Goal: Check status: Check status

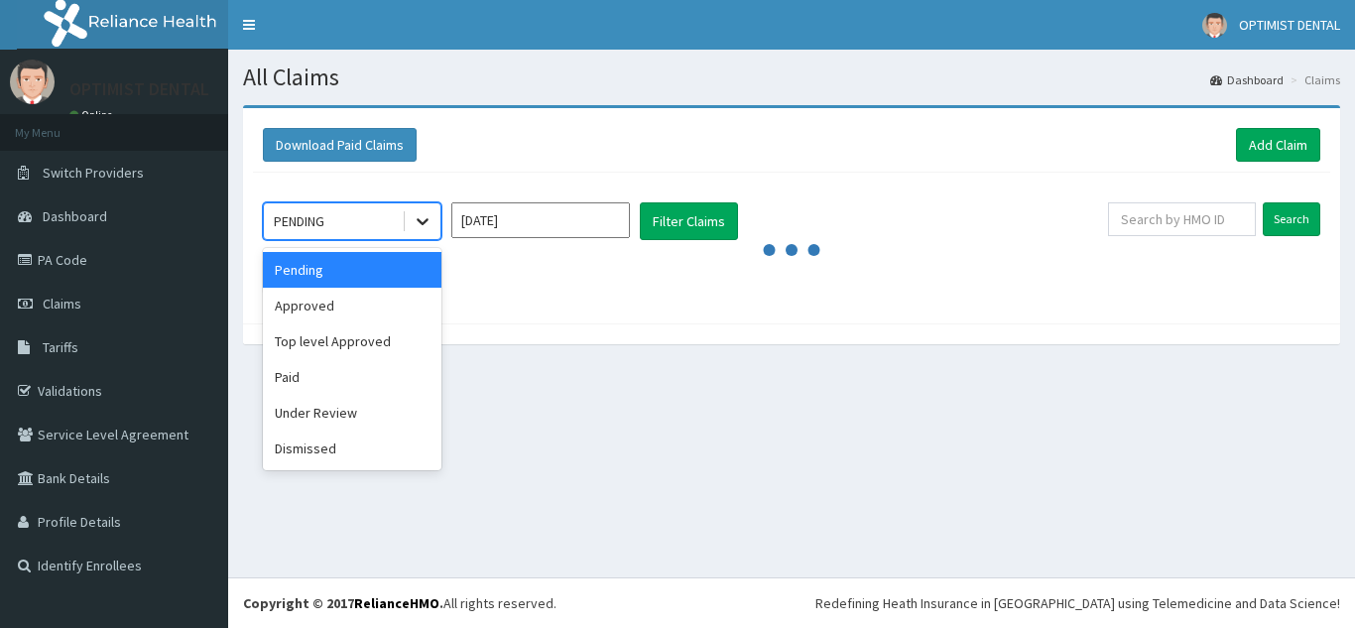
click at [420, 219] on icon at bounding box center [423, 221] width 20 height 20
click at [379, 306] on div "Approved" at bounding box center [352, 306] width 179 height 36
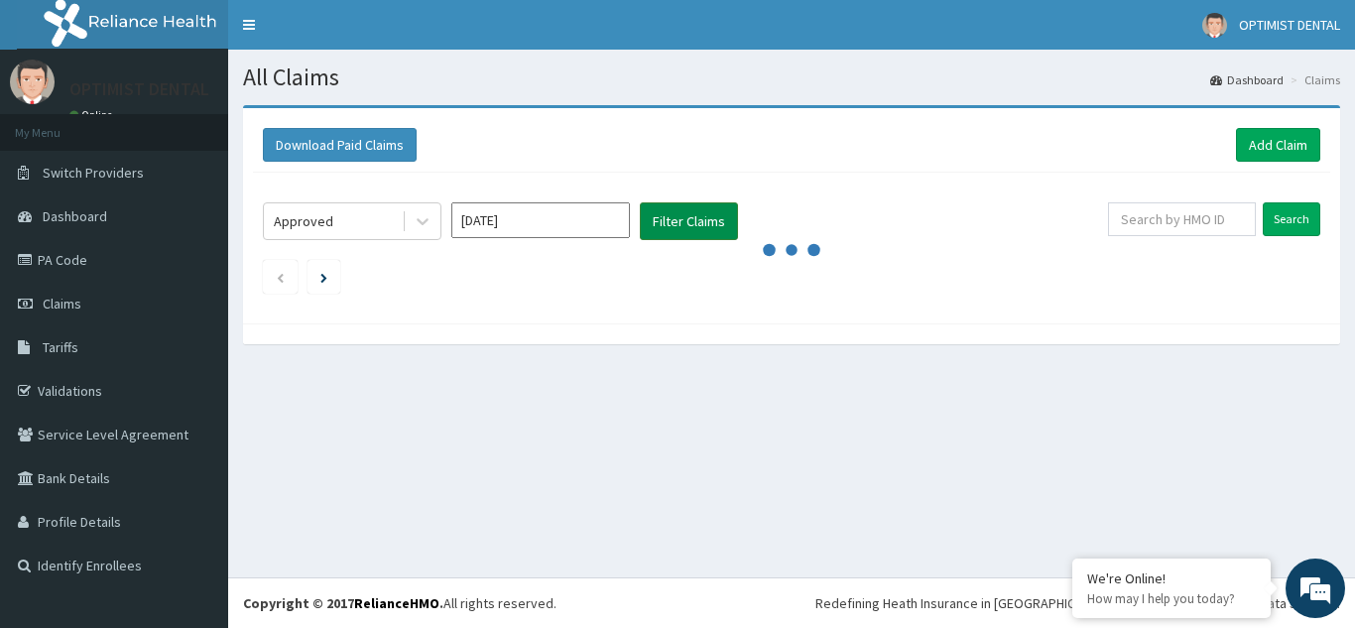
click at [664, 234] on button "Filter Claims" at bounding box center [689, 221] width 98 height 38
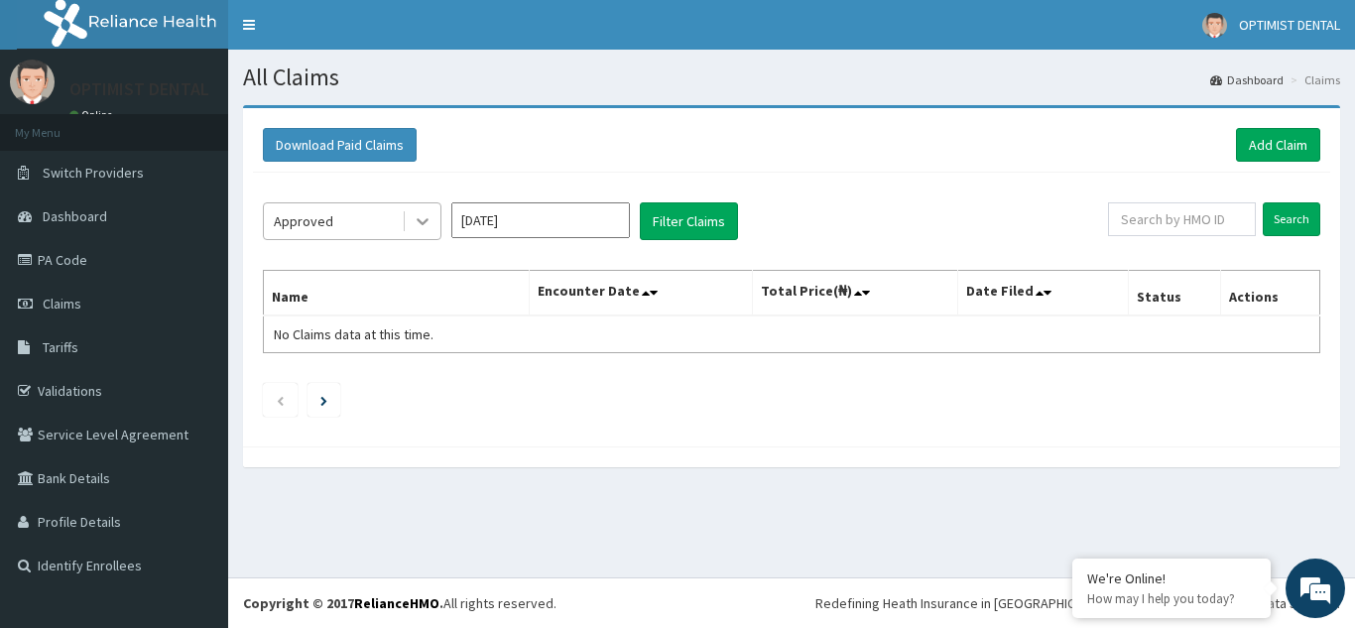
click at [426, 234] on div at bounding box center [423, 221] width 36 height 36
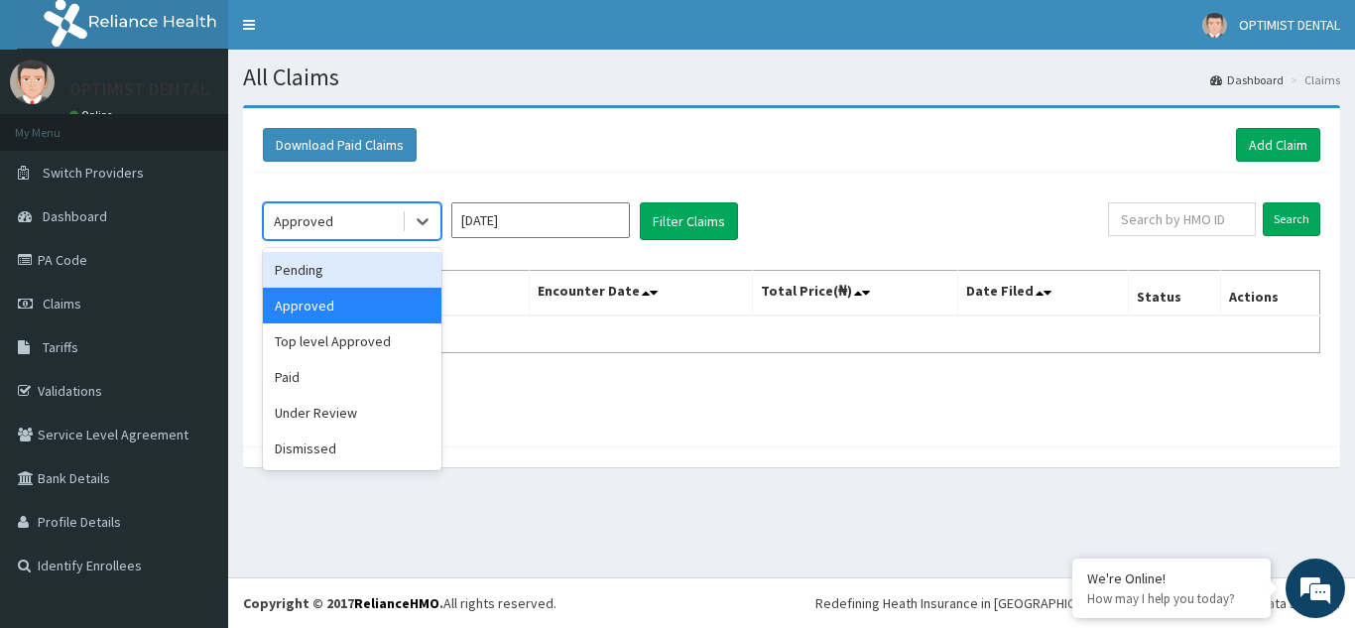
click at [386, 278] on div "Pending" at bounding box center [352, 270] width 179 height 36
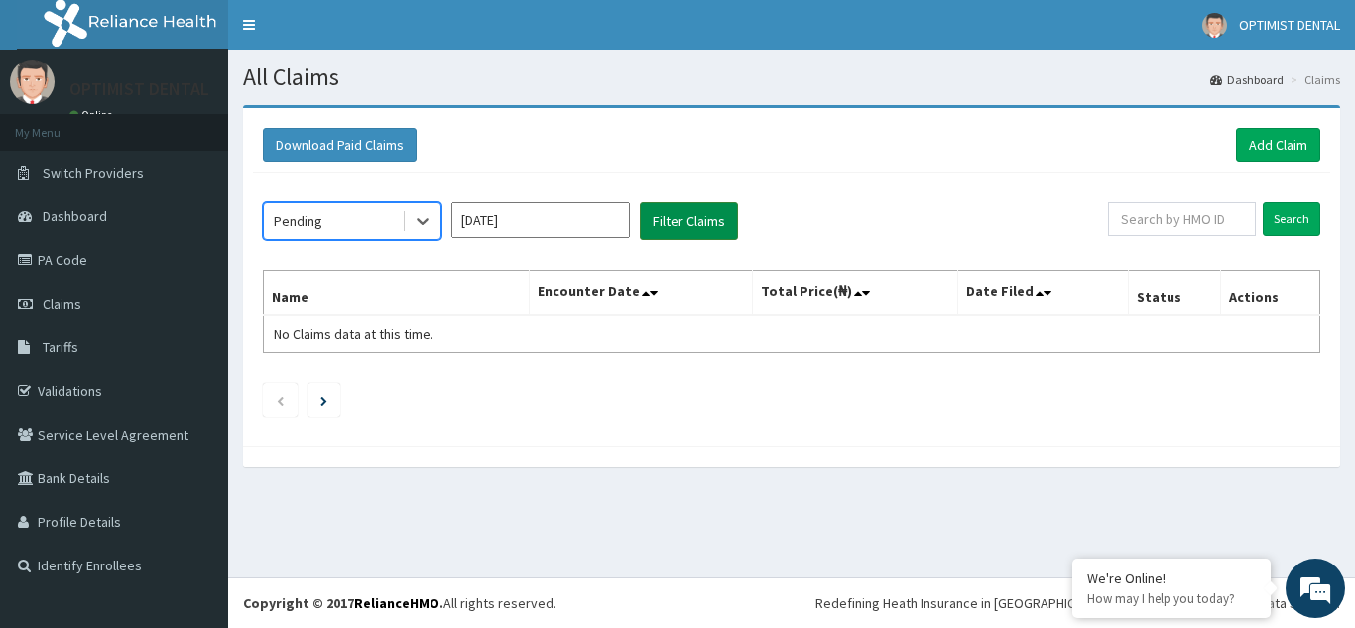
click at [690, 219] on button "Filter Claims" at bounding box center [689, 221] width 98 height 38
click at [424, 220] on icon at bounding box center [423, 221] width 20 height 20
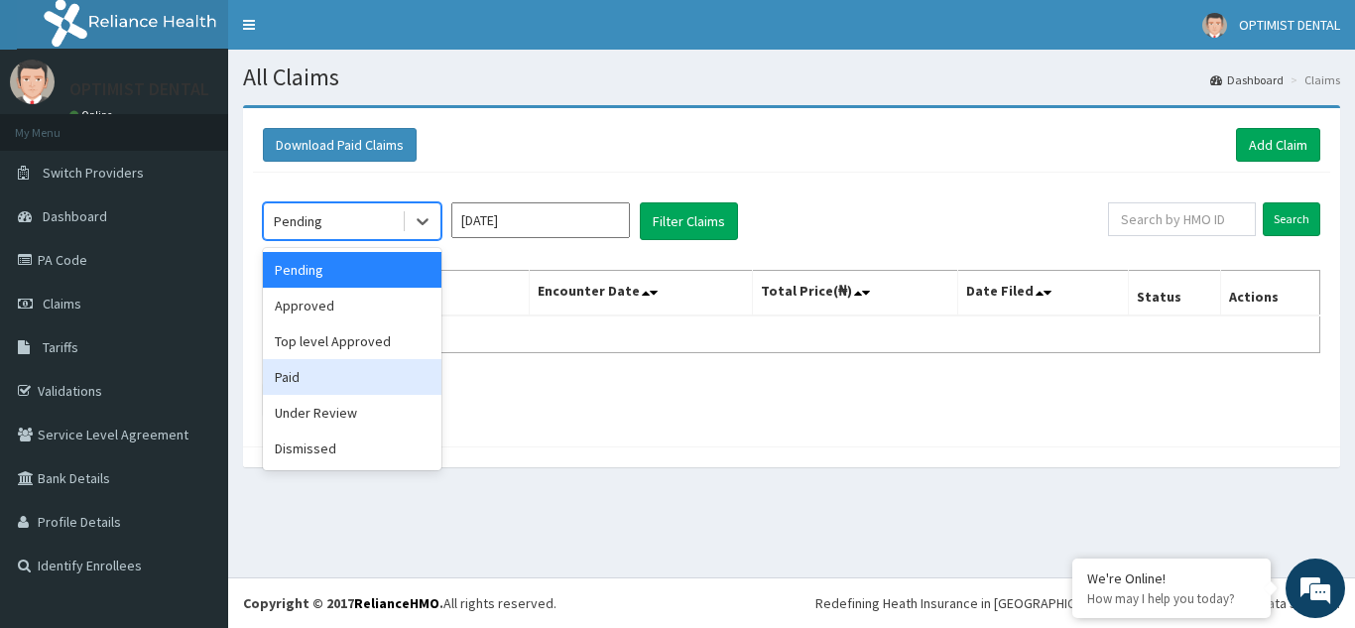
click at [359, 374] on div "Paid" at bounding box center [352, 377] width 179 height 36
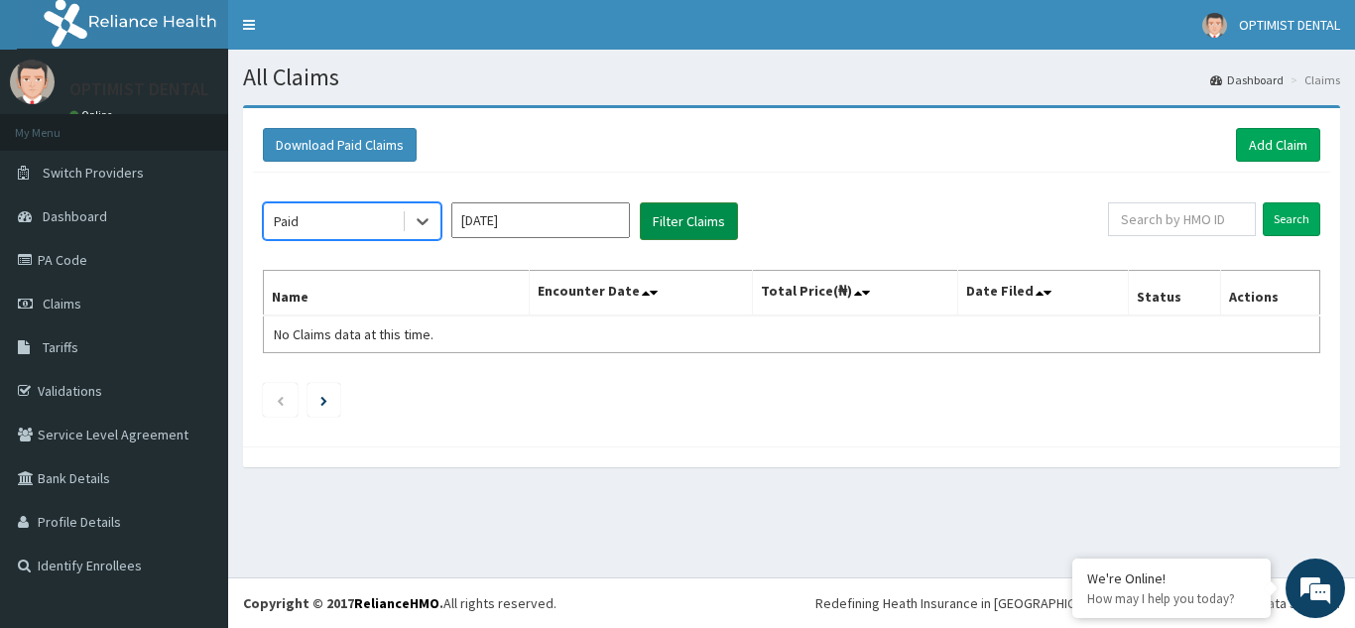
click at [675, 217] on button "Filter Claims" at bounding box center [689, 221] width 98 height 38
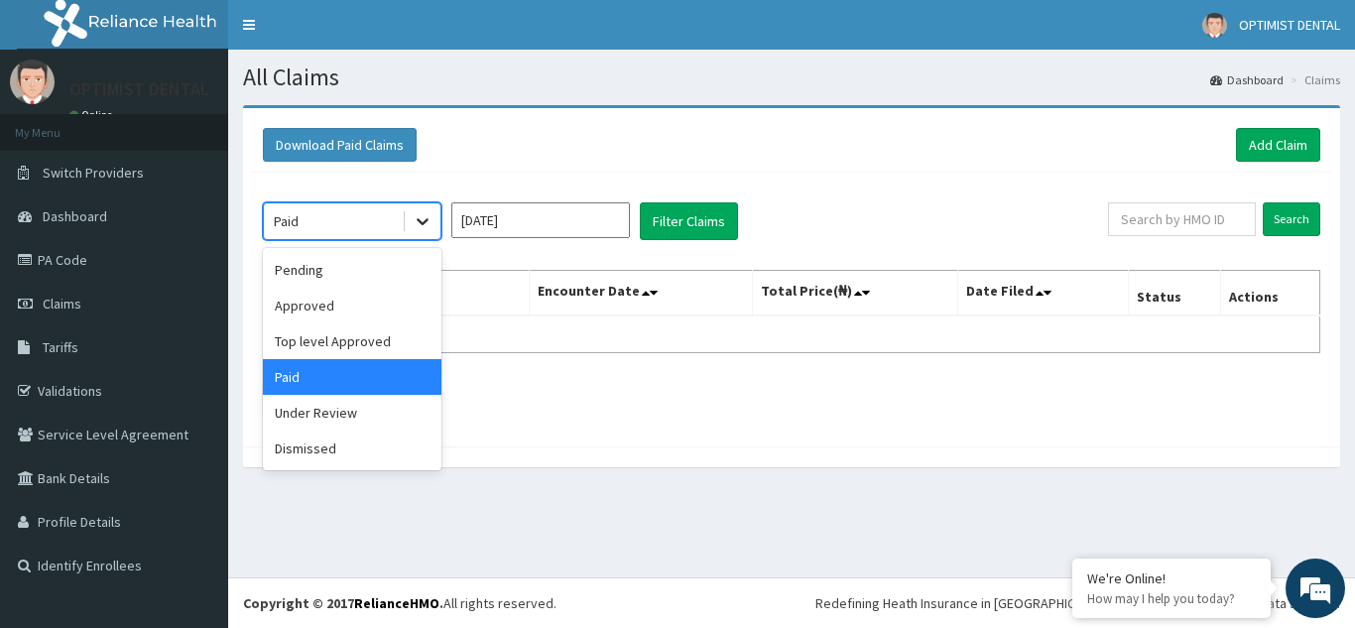
click at [415, 225] on icon at bounding box center [423, 221] width 20 height 20
click at [331, 311] on div "Approved" at bounding box center [352, 306] width 179 height 36
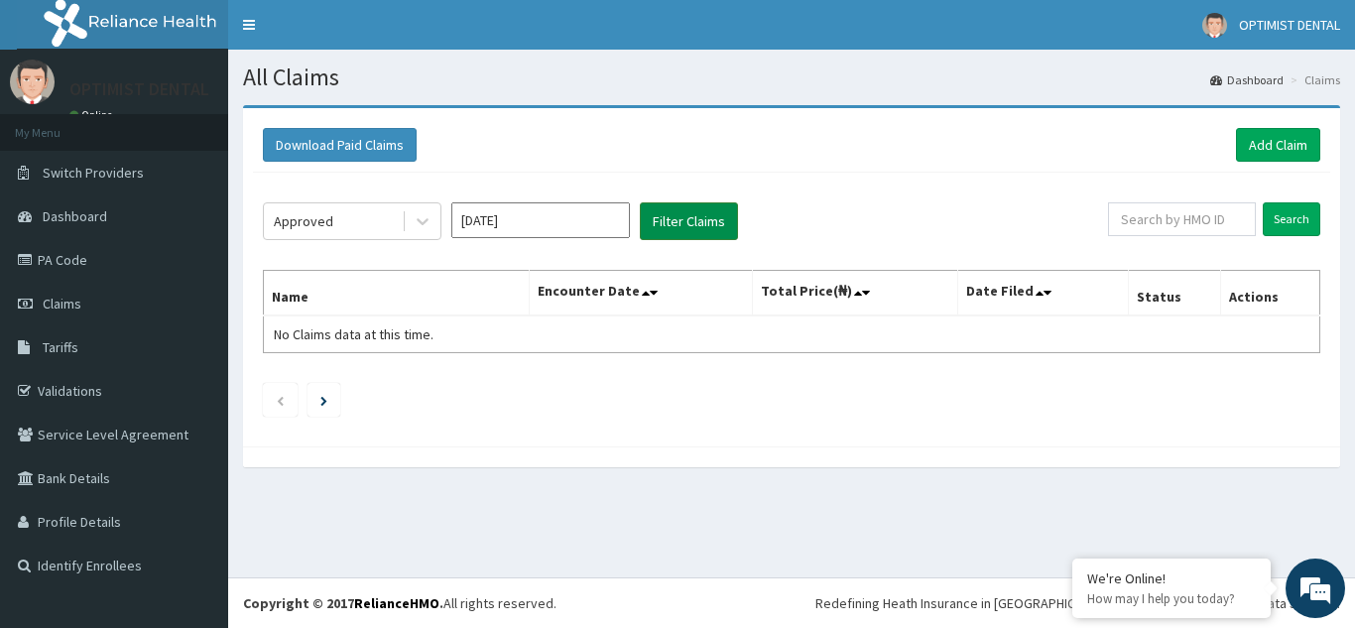
click at [675, 215] on button "Filter Claims" at bounding box center [689, 221] width 98 height 38
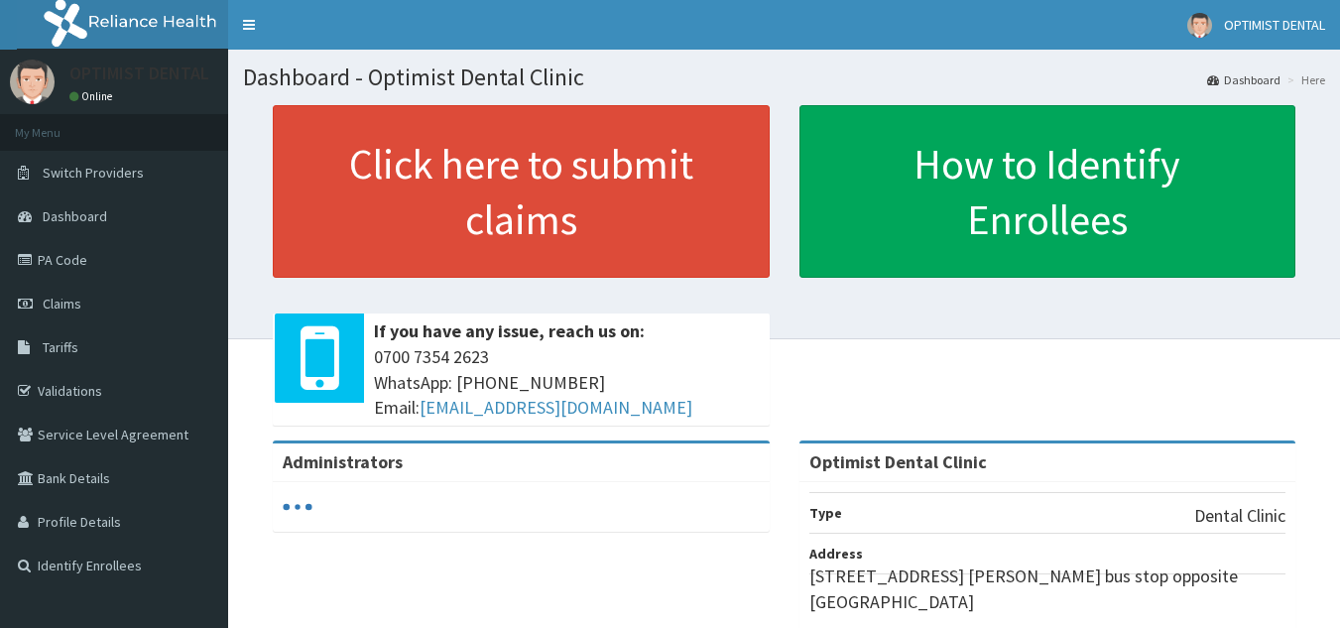
click at [125, 306] on link "Claims" at bounding box center [114, 304] width 228 height 44
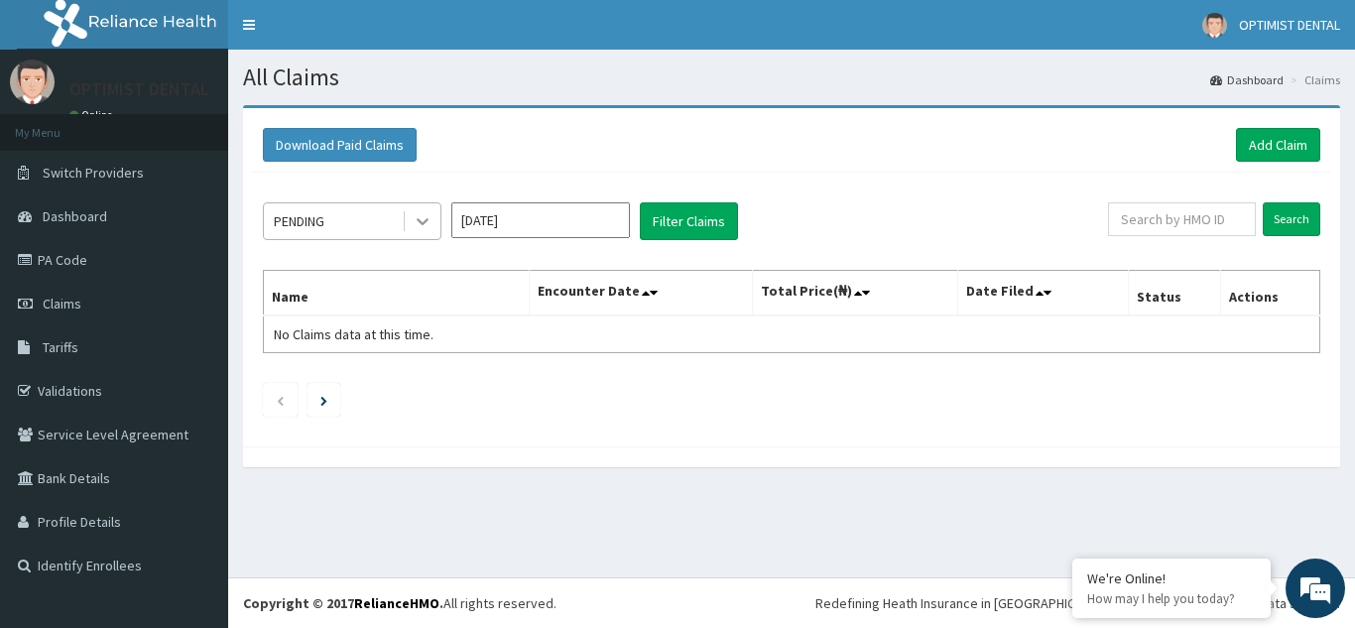
click at [416, 221] on icon at bounding box center [423, 221] width 20 height 20
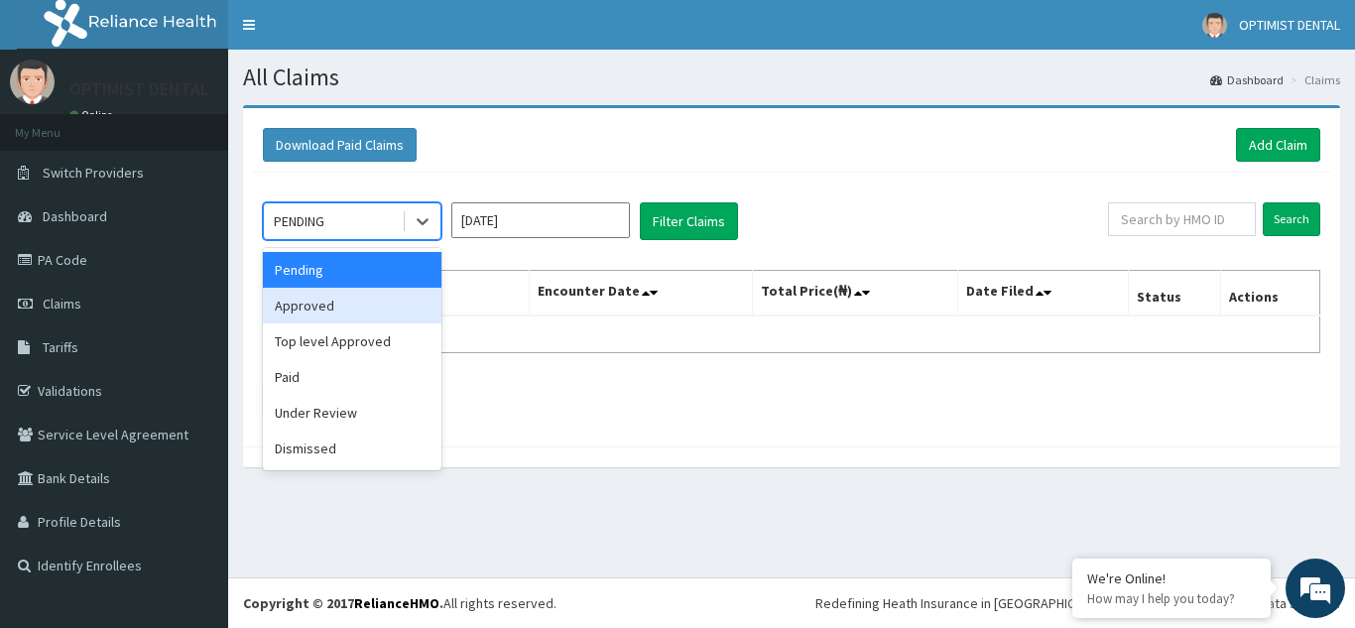
click at [329, 296] on div "Approved" at bounding box center [352, 306] width 179 height 36
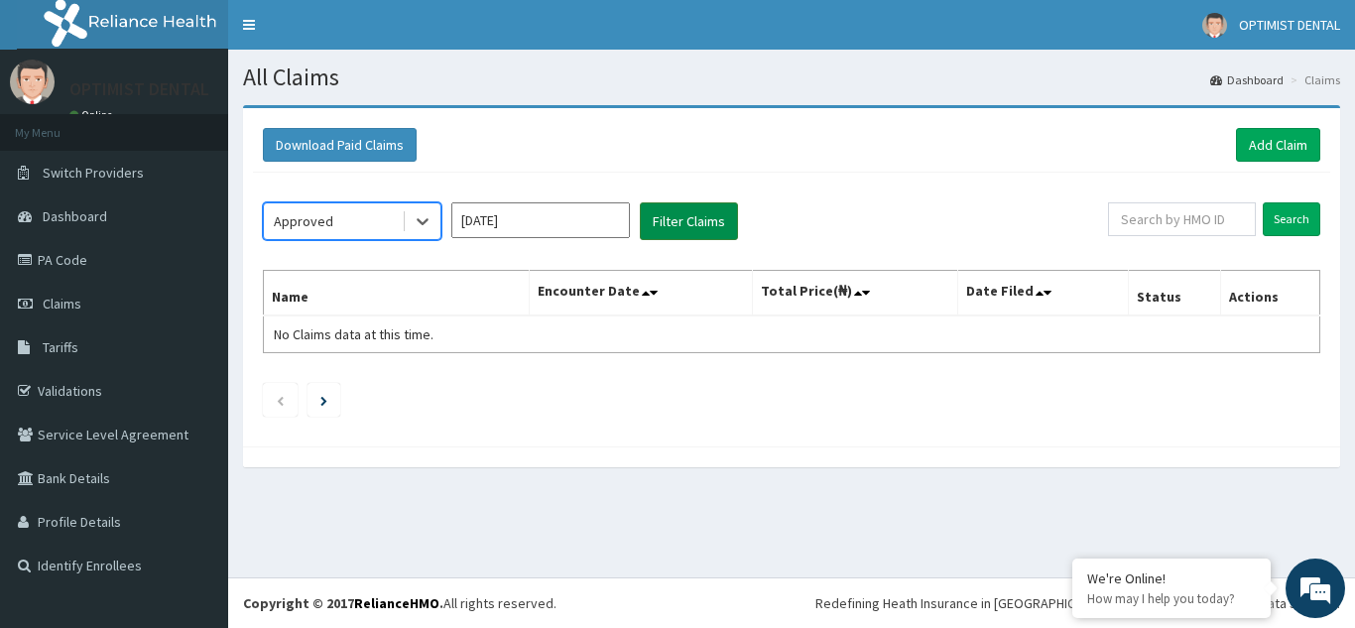
click at [702, 227] on button "Filter Claims" at bounding box center [689, 221] width 98 height 38
click at [427, 227] on icon at bounding box center [423, 221] width 20 height 20
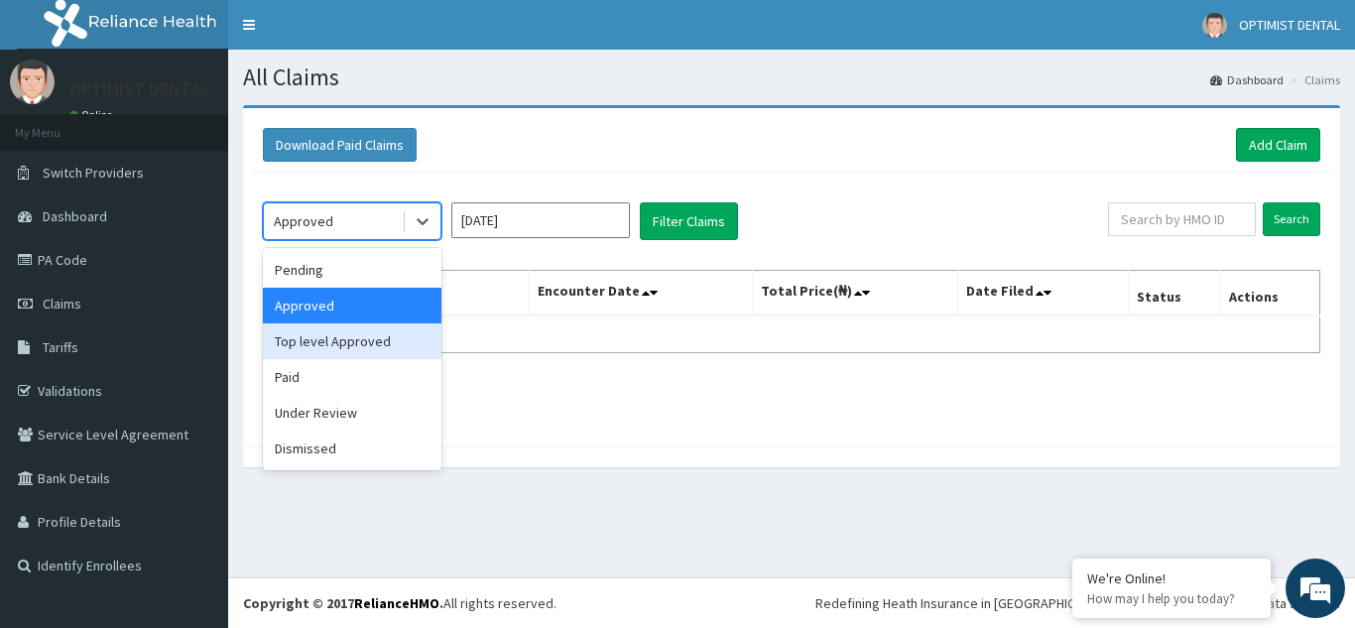
click at [343, 344] on div "Top level Approved" at bounding box center [352, 341] width 179 height 36
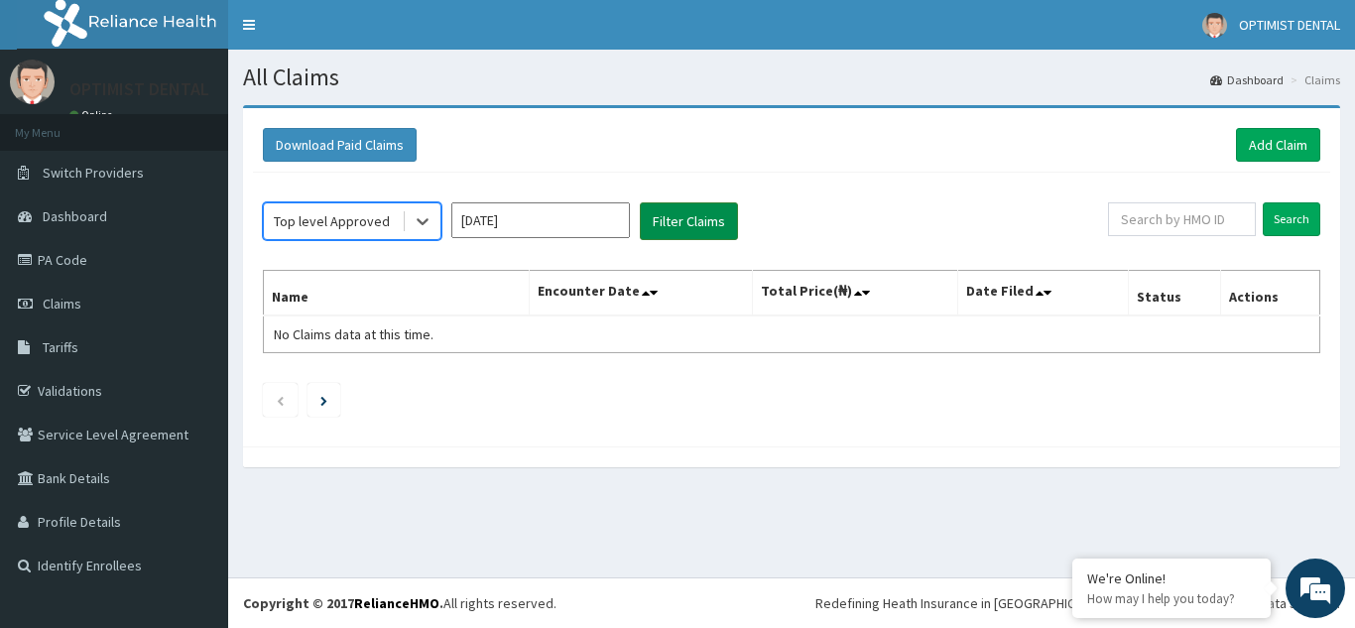
click at [695, 208] on button "Filter Claims" at bounding box center [689, 221] width 98 height 38
